Goal: Task Accomplishment & Management: Manage account settings

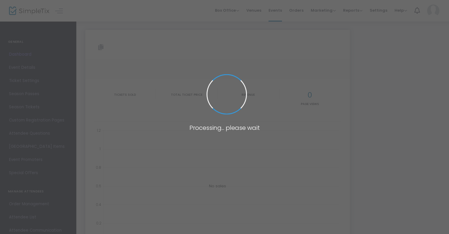
type input "[URL][DOMAIN_NAME]"
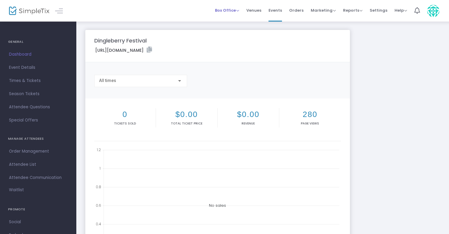
click at [237, 11] on span "Box Office" at bounding box center [227, 10] width 24 height 6
click at [353, 63] on div "Dingleberry Festival [URL][DOMAIN_NAME] Copy All times 0 Tickets sold $0.00 Tot…" at bounding box center [262, 179] width 360 height 298
click at [435, 10] on img at bounding box center [433, 11] width 12 height 12
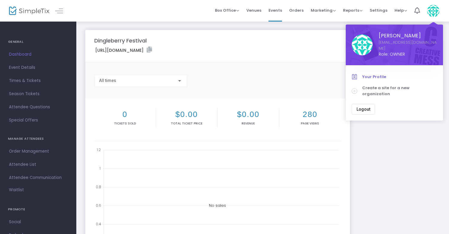
click at [383, 74] on span "Your Profile" at bounding box center [399, 77] width 75 height 6
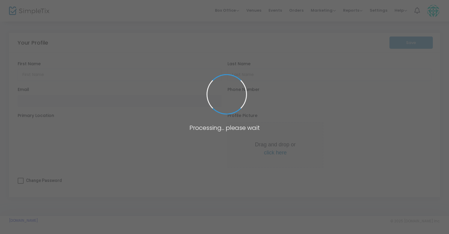
type input "Buddy"
type input "[PERSON_NAME]"
type input "[EMAIL_ADDRESS][DOMAIN_NAME]"
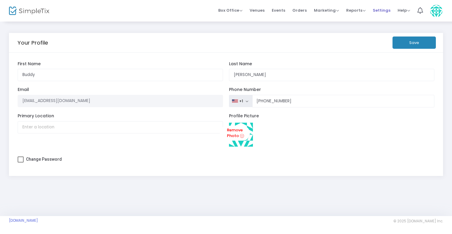
click at [378, 12] on span "Settings" at bounding box center [382, 10] width 18 height 15
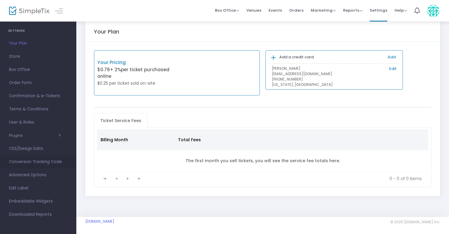
scroll to position [11, 0]
click at [35, 69] on span "Box Office" at bounding box center [38, 70] width 58 height 8
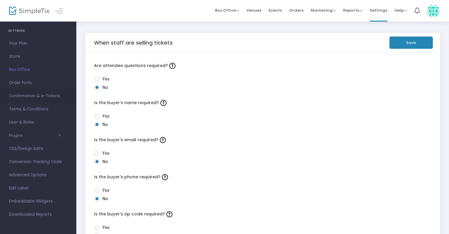
click at [42, 97] on span "Confirmation & e-Tickets" at bounding box center [38, 96] width 58 height 8
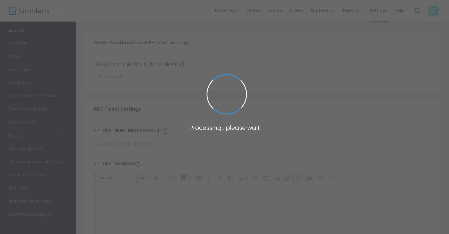
type input "[EMAIL_ADDRESS][DOMAIN_NAME]"
type input "Print and bring this ticket with you"
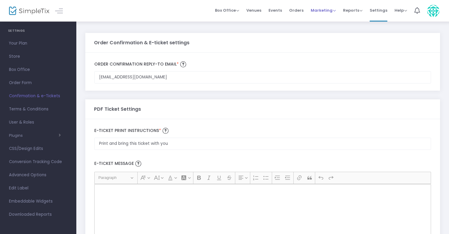
click at [331, 12] on span "Marketing" at bounding box center [322, 10] width 25 height 6
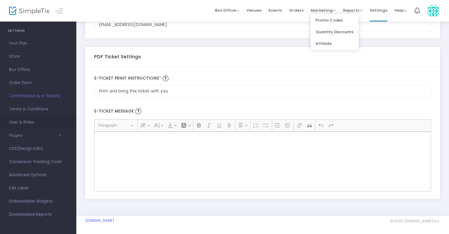
scroll to position [54, 0]
click at [45, 175] on span "Advanced Options" at bounding box center [38, 175] width 58 height 8
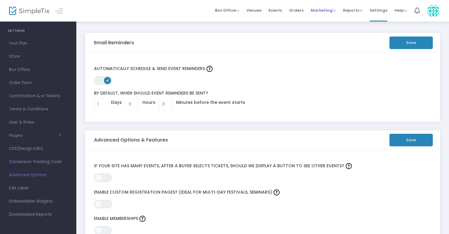
click at [330, 10] on span "Marketing" at bounding box center [322, 10] width 25 height 6
click at [236, 13] on span "Box Office Sell Tickets Bookings Sell Season Pass" at bounding box center [227, 10] width 24 height 15
click at [22, 56] on span "Store" at bounding box center [38, 57] width 58 height 8
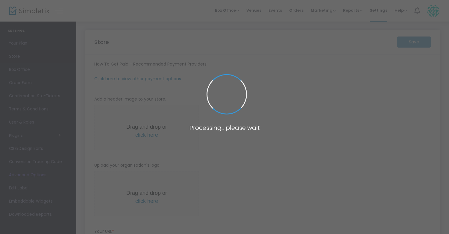
type input "[URL]"
radio input "false"
radio input "true"
type input "Dingleberry"
type input "3526062374"
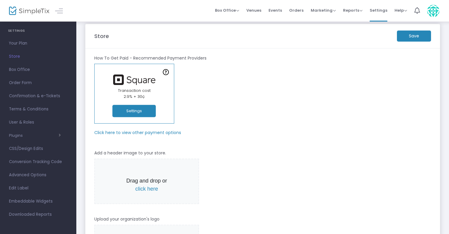
scroll to position [5, 0]
click at [143, 112] on button "Settings" at bounding box center [133, 112] width 43 height 12
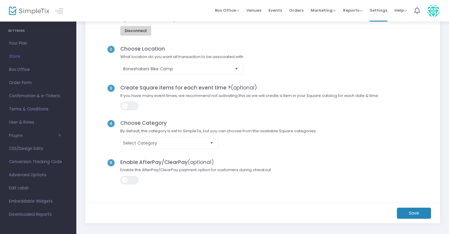
scroll to position [52, 0]
